Goal: Transaction & Acquisition: Download file/media

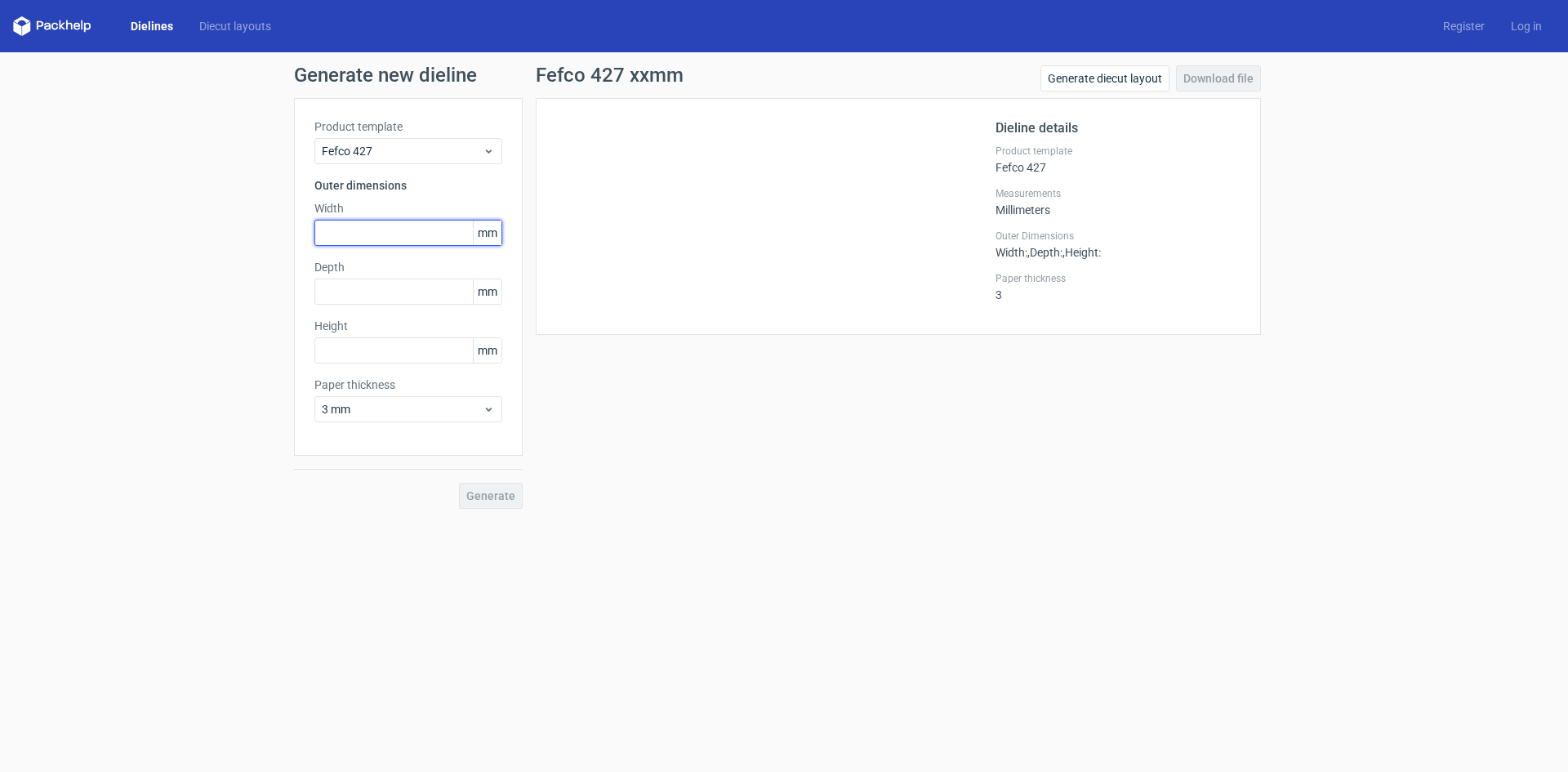
click at [398, 234] on input "text" at bounding box center [408, 233] width 188 height 26
type input "200"
type input "160"
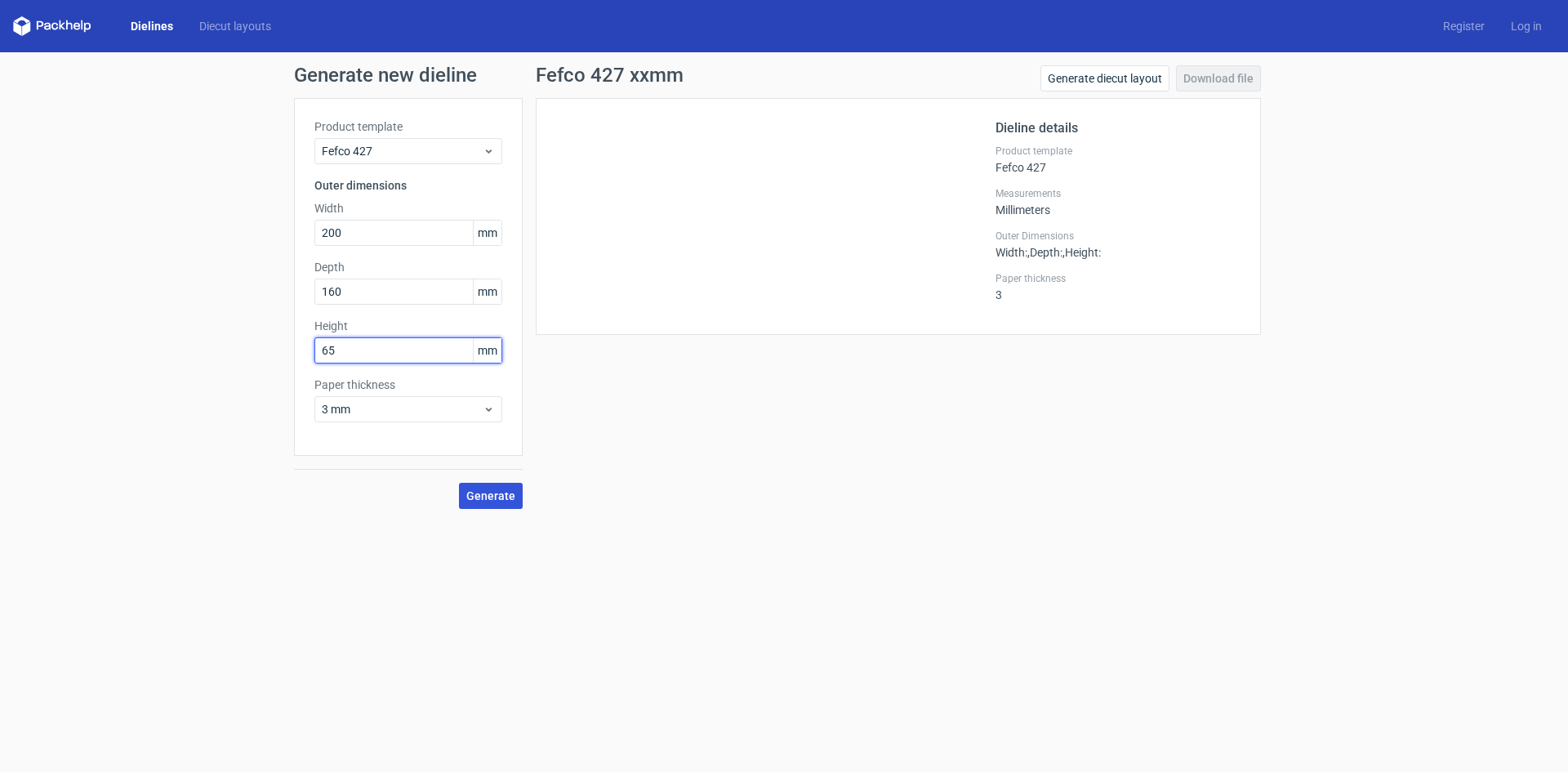
type input "65"
click at [493, 500] on span "Generate" at bounding box center [491, 496] width 49 height 12
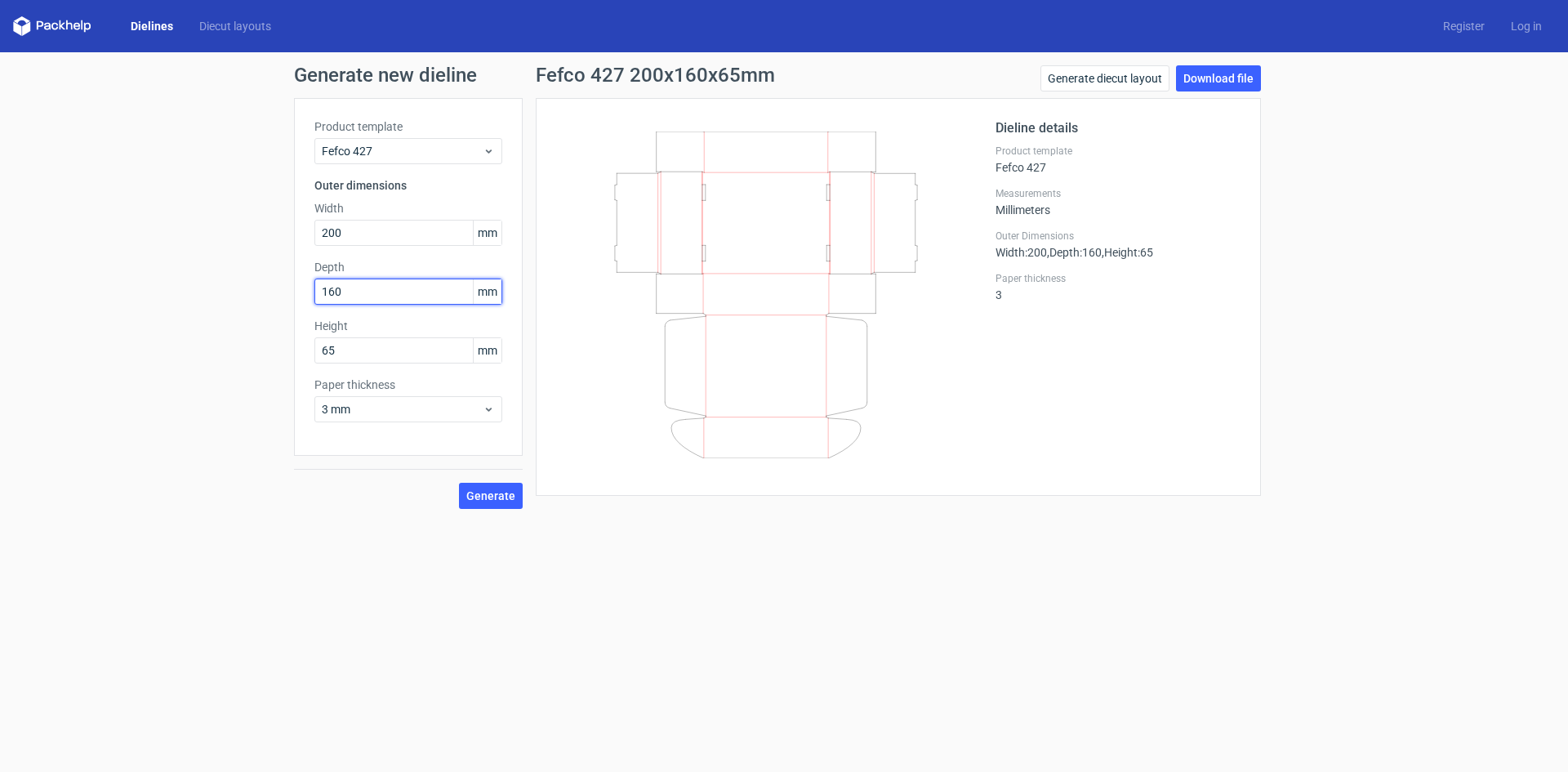
drag, startPoint x: 361, startPoint y: 290, endPoint x: 280, endPoint y: 288, distance: 81.0
click at [282, 288] on div "Generate new dieline Product template Fefco 427 Outer dimensions Width 200 mm D…" at bounding box center [784, 287] width 1568 height 470
type input "200"
drag, startPoint x: 213, startPoint y: 237, endPoint x: 109, endPoint y: 249, distance: 104.7
click at [130, 254] on div "Generate new dieline Product template Fefco 427 Outer dimensions Width 200 mm D…" at bounding box center [784, 287] width 1568 height 470
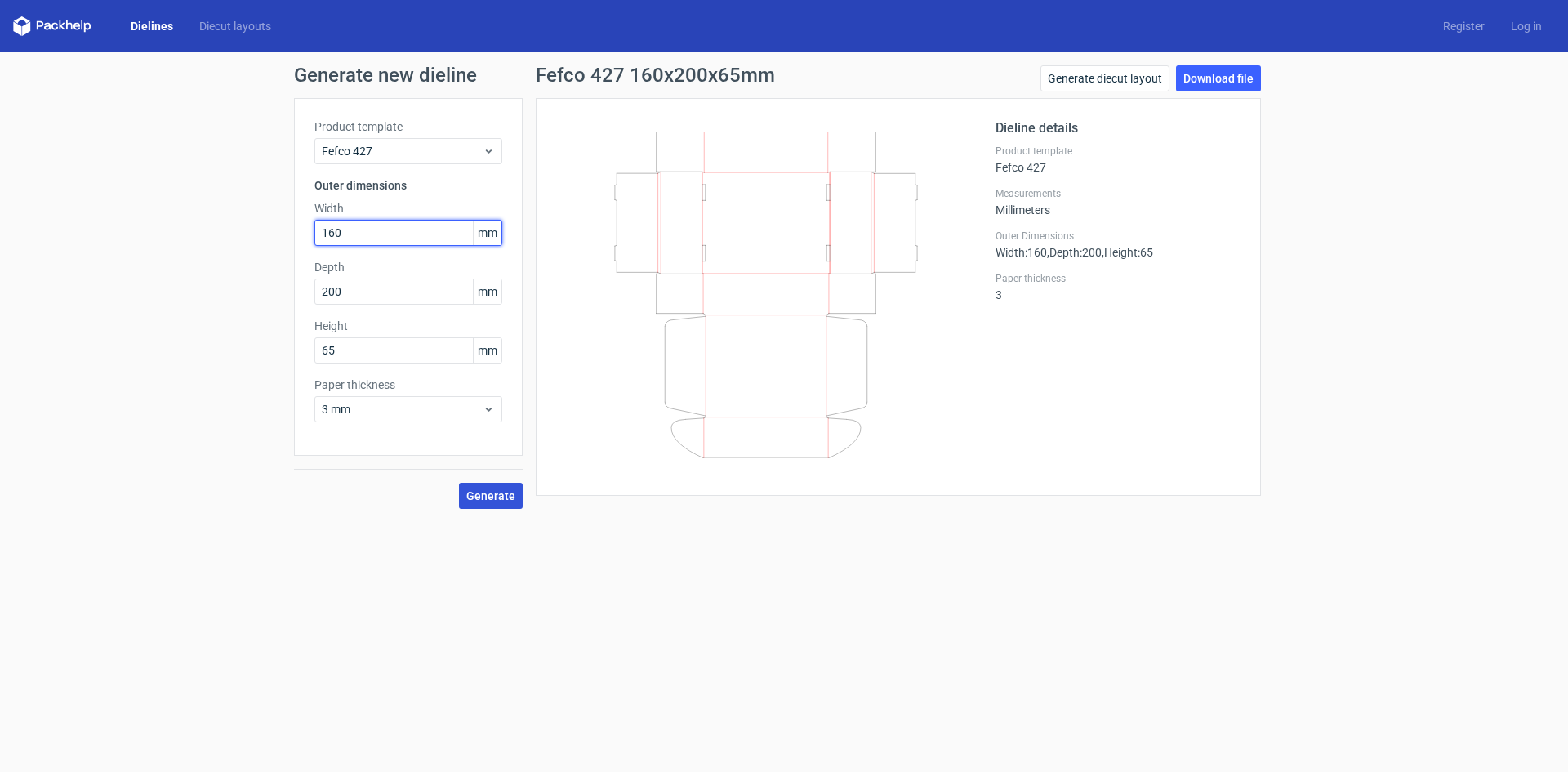
type input "160"
click at [517, 497] on button "Generate" at bounding box center [490, 496] width 64 height 26
click at [1111, 81] on link "Generate diecut layout" at bounding box center [1105, 78] width 129 height 26
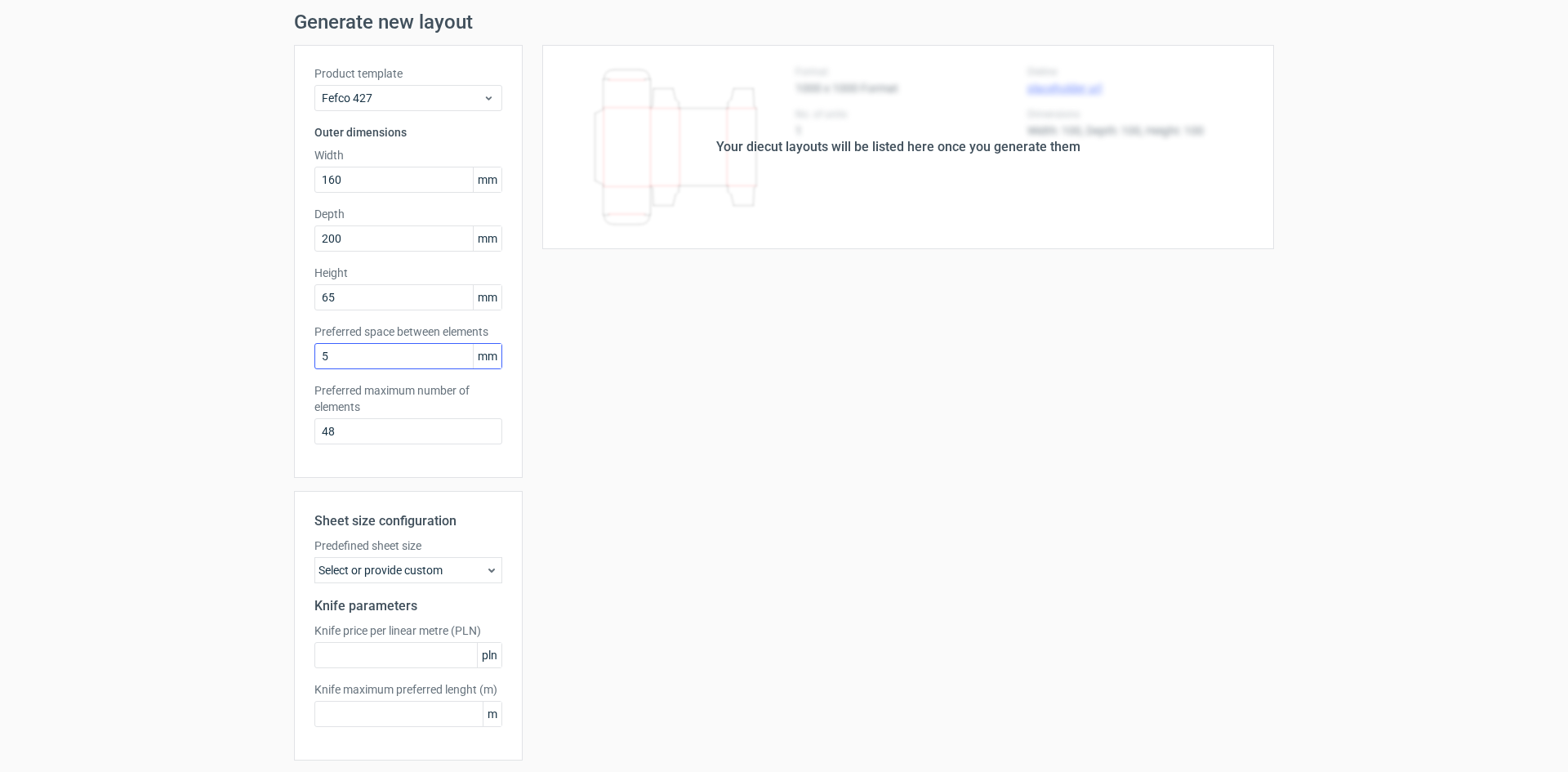
scroll to position [108, 0]
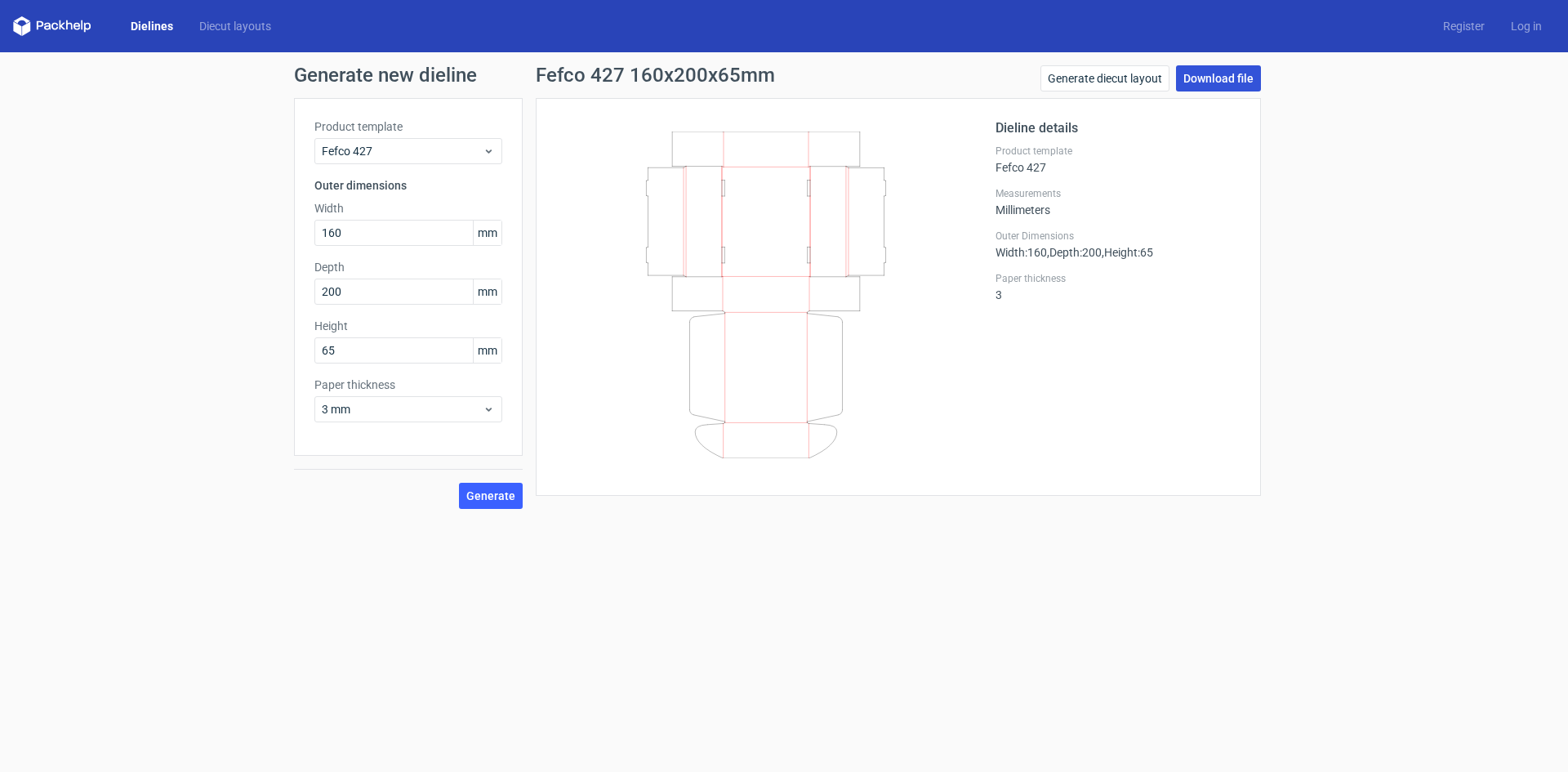
click at [1229, 82] on link "Download file" at bounding box center [1218, 78] width 85 height 26
